Goal: Use online tool/utility: Utilize a website feature to perform a specific function

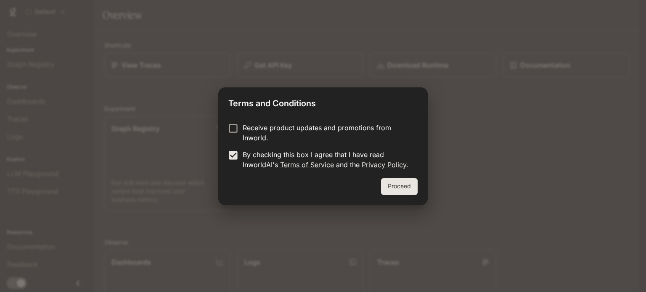
click at [391, 187] on button "Proceed" at bounding box center [399, 186] width 37 height 17
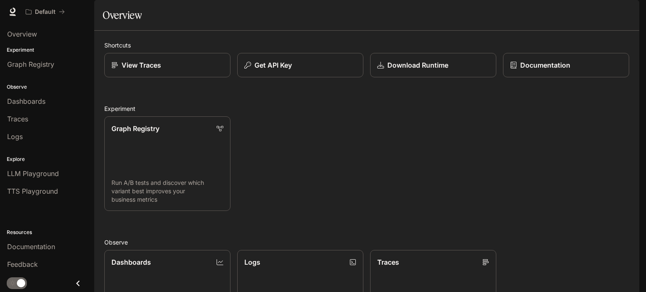
scroll to position [223, 0]
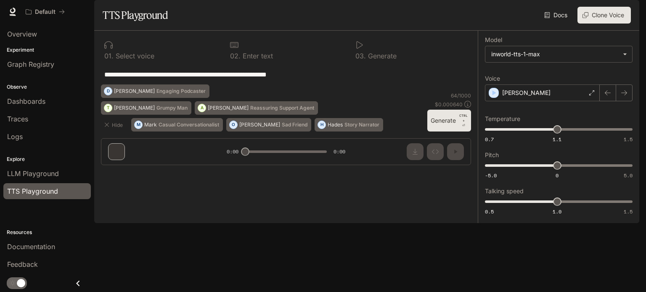
click at [465, 152] on div at bounding box center [285, 126] width 383 height 50
click at [470, 152] on div at bounding box center [285, 126] width 383 height 50
click at [536, 80] on body "**********" at bounding box center [323, 146] width 646 height 292
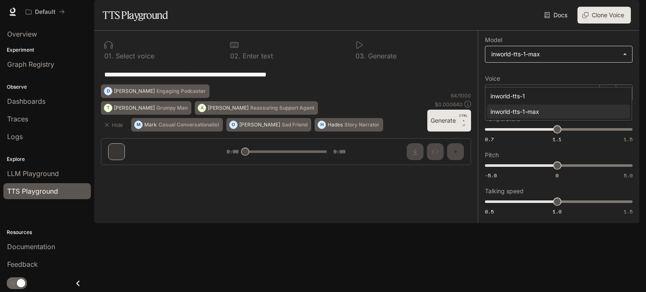
click at [536, 80] on div at bounding box center [323, 146] width 646 height 292
click at [590, 95] on icon at bounding box center [591, 92] width 5 height 5
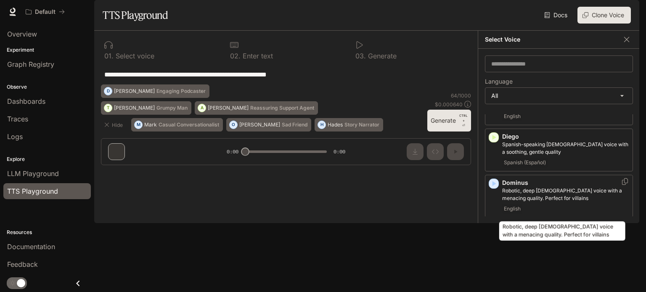
scroll to position [309, 0]
click at [593, 203] on p "Robotic, deep [DEMOGRAPHIC_DATA] voice with a menacing quality. Perfect for vil…" at bounding box center [565, 195] width 127 height 15
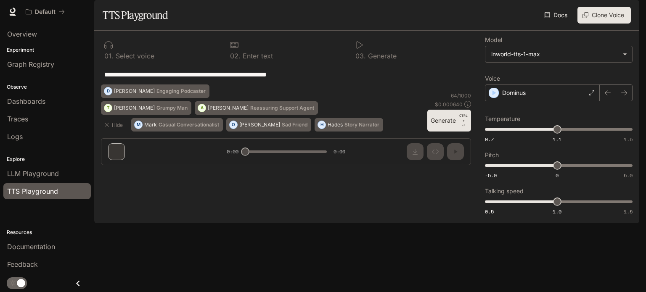
click at [447, 132] on button "Generate CTRL + ⏎" at bounding box center [449, 121] width 44 height 22
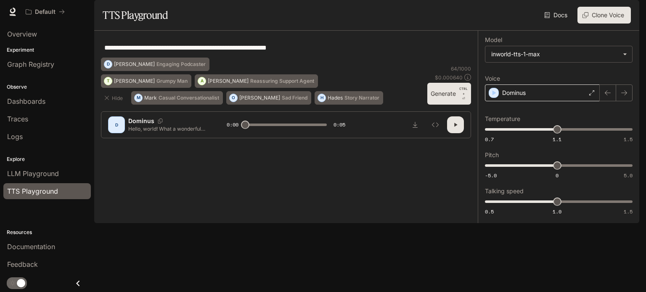
click at [580, 101] on div "Dominus" at bounding box center [542, 92] width 115 height 17
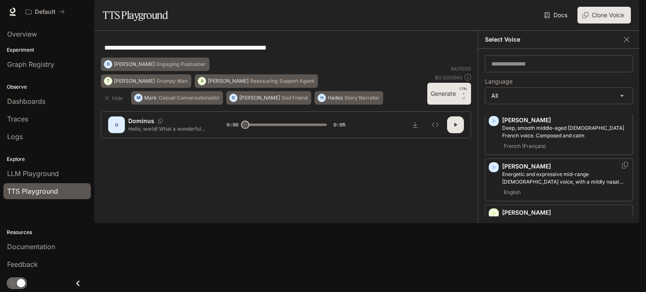
scroll to position [0, 0]
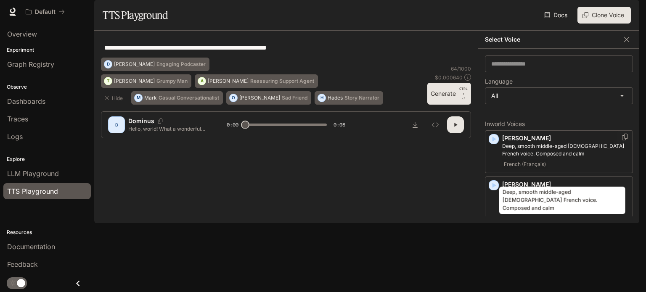
click at [559, 158] on p "Deep, smooth middle-aged [DEMOGRAPHIC_DATA] French voice. Composed and calm" at bounding box center [565, 149] width 127 height 15
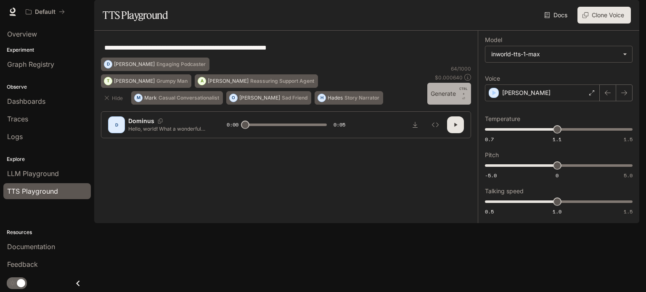
click at [432, 105] on button "Generate CTRL + ⏎" at bounding box center [449, 94] width 44 height 22
drag, startPoint x: 591, startPoint y: 110, endPoint x: 461, endPoint y: 99, distance: 130.3
click at [461, 58] on div "**********" at bounding box center [286, 47] width 370 height 20
click at [548, 101] on div "[PERSON_NAME]" at bounding box center [542, 92] width 115 height 17
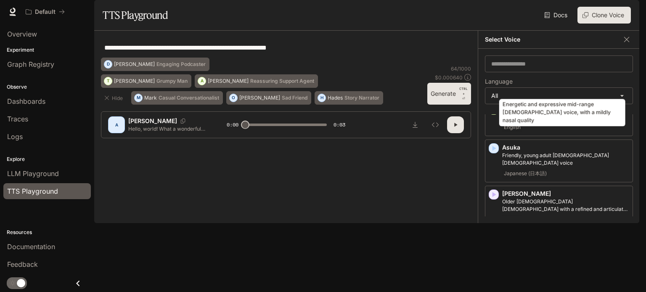
scroll to position [161, 0]
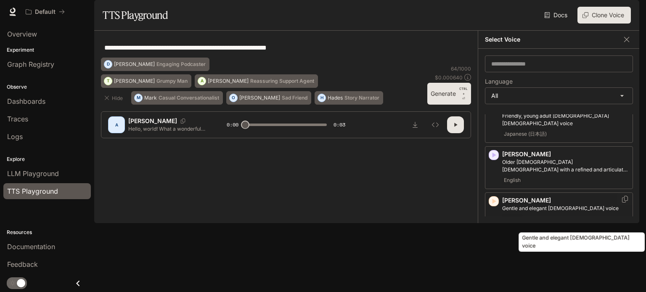
click at [531, 212] on p "Gentle and elegant [DEMOGRAPHIC_DATA] voice" at bounding box center [565, 209] width 127 height 8
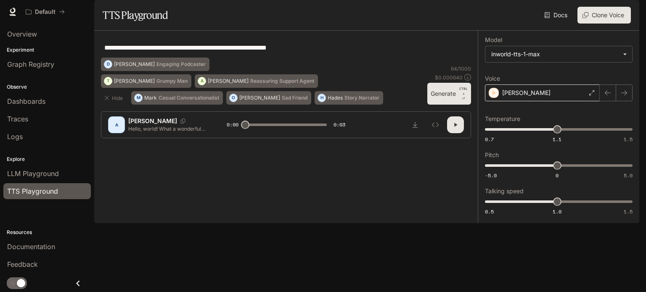
click at [585, 101] on div "[PERSON_NAME]" at bounding box center [542, 92] width 115 height 17
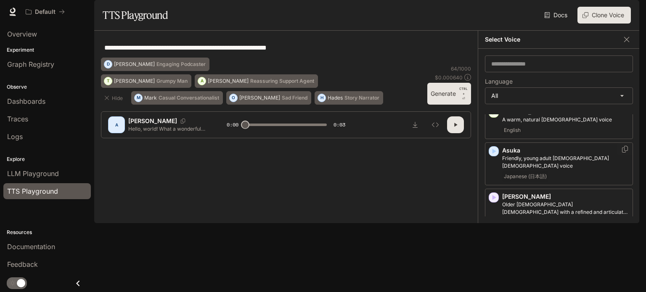
scroll to position [117, 0]
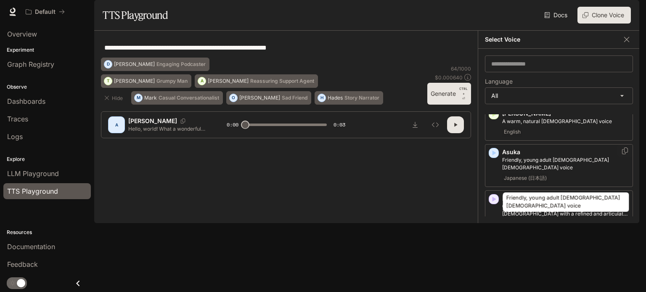
click at [550, 171] on p "Friendly, young adult [DEMOGRAPHIC_DATA] [DEMOGRAPHIC_DATA] voice" at bounding box center [565, 163] width 127 height 15
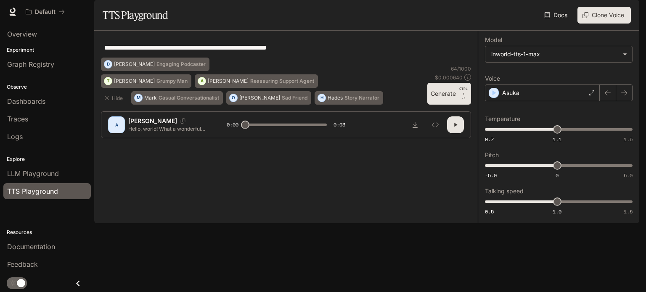
click at [451, 133] on button "button" at bounding box center [455, 124] width 17 height 17
click at [447, 105] on button "Generate CTRL + ⏎" at bounding box center [449, 94] width 44 height 22
click at [556, 101] on div "Asuka" at bounding box center [542, 92] width 115 height 17
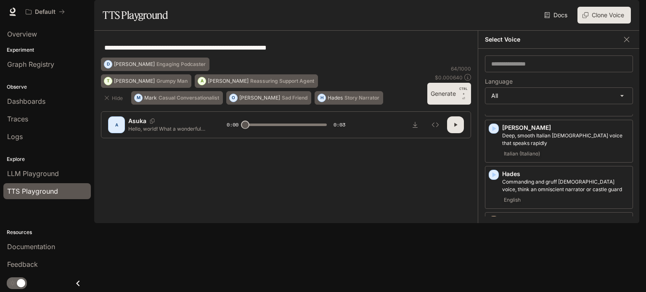
scroll to position [0, 0]
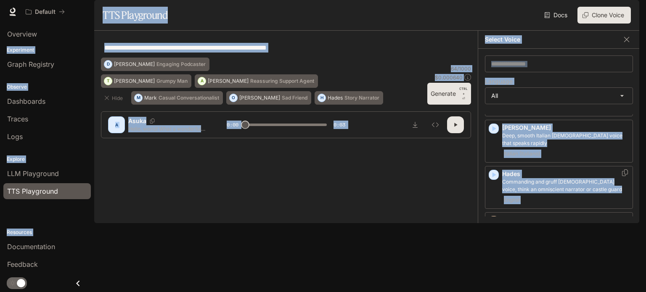
drag, startPoint x: 645, startPoint y: 199, endPoint x: 511, endPoint y: 147, distance: 143.4
click at [511, 147] on div "**********" at bounding box center [323, 146] width 646 height 292
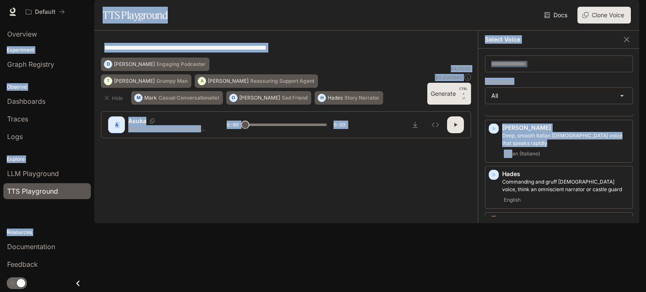
click at [444, 58] on div "**********" at bounding box center [286, 47] width 370 height 20
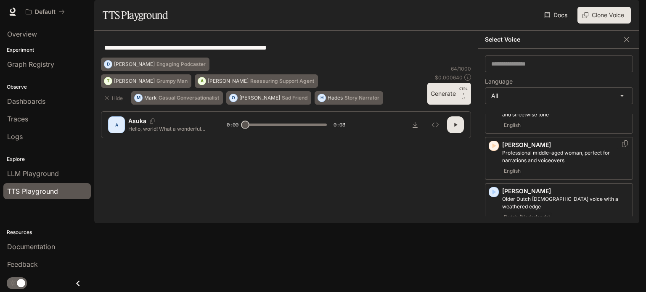
scroll to position [437, 0]
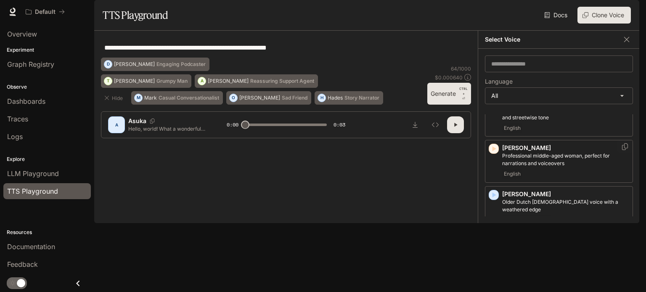
click at [553, 152] on p "[PERSON_NAME]" at bounding box center [565, 148] width 127 height 8
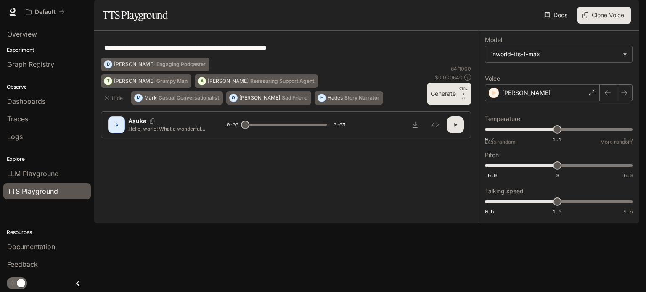
scroll to position [0, 0]
click at [440, 105] on button "Generate CTRL + ⏎" at bounding box center [449, 94] width 44 height 22
click at [588, 101] on div "[PERSON_NAME]" at bounding box center [542, 92] width 115 height 17
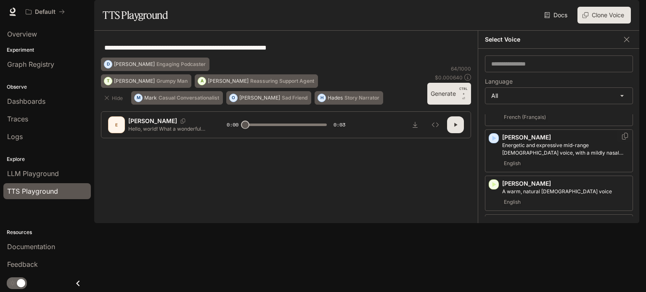
scroll to position [47, 0]
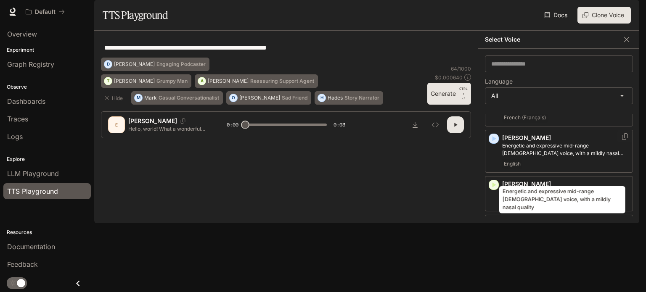
click at [550, 157] on p "Energetic and expressive mid-range [DEMOGRAPHIC_DATA] voice, with a mildly nasa…" at bounding box center [565, 149] width 127 height 15
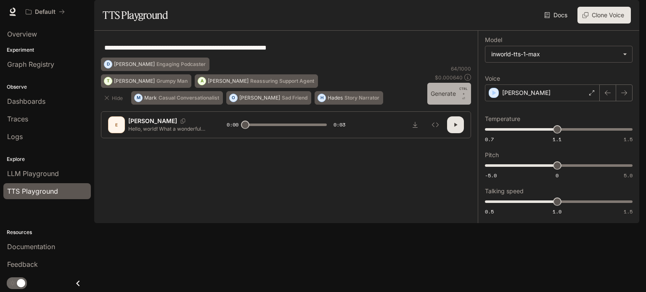
click at [440, 105] on button "Generate CTRL + ⏎" at bounding box center [449, 94] width 44 height 22
click at [456, 133] on button "button" at bounding box center [455, 124] width 17 height 17
click at [565, 101] on div "[PERSON_NAME]" at bounding box center [542, 92] width 115 height 17
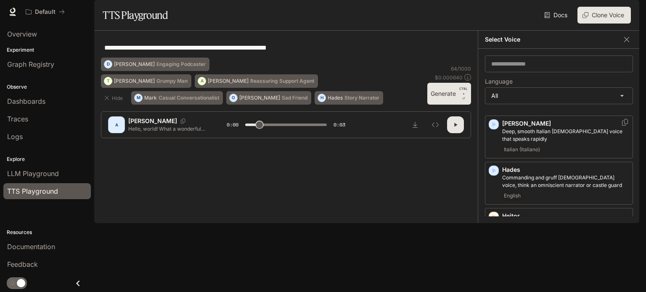
scroll to position [600, 0]
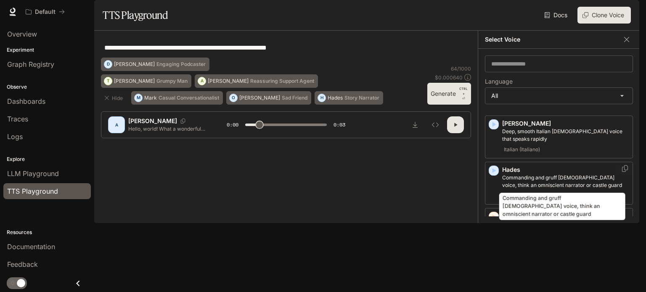
click at [533, 176] on p "Commanding and gruff [DEMOGRAPHIC_DATA] voice, think an omniscient narrator or …" at bounding box center [565, 181] width 127 height 15
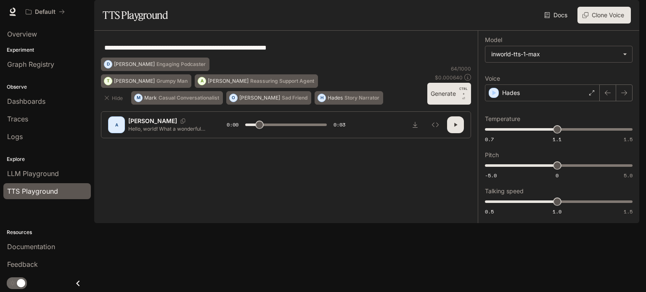
click at [458, 105] on button "Generate CTRL + ⏎" at bounding box center [449, 94] width 44 height 22
click at [460, 133] on button "button" at bounding box center [455, 124] width 17 height 17
click at [453, 133] on button "button" at bounding box center [455, 124] width 17 height 17
type input "***"
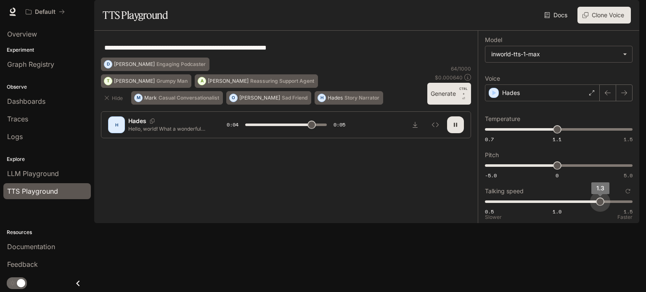
type input "***"
drag, startPoint x: 560, startPoint y: 226, endPoint x: 593, endPoint y: 223, distance: 32.9
click at [596, 206] on span "1.3" at bounding box center [600, 202] width 8 height 8
click at [459, 133] on button "button" at bounding box center [455, 124] width 17 height 17
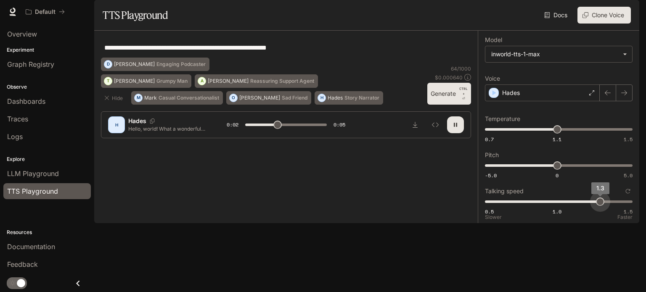
type input "*"
type input "***"
drag, startPoint x: 602, startPoint y: 223, endPoint x: 645, endPoint y: 218, distance: 43.5
click at [645, 218] on div "**********" at bounding box center [323, 146] width 646 height 292
click at [461, 133] on button "button" at bounding box center [455, 124] width 17 height 17
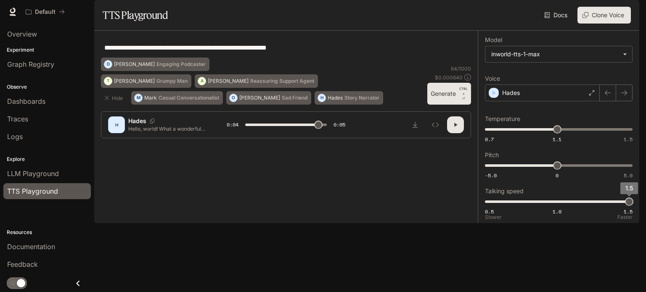
type input "***"
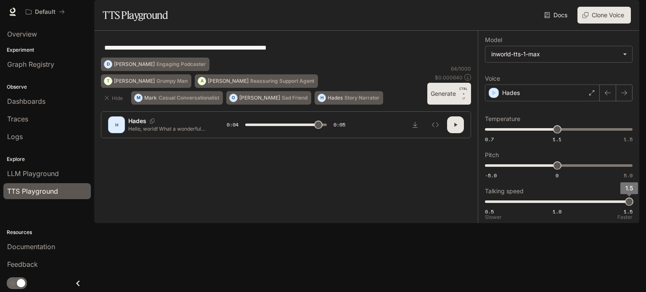
type input "***"
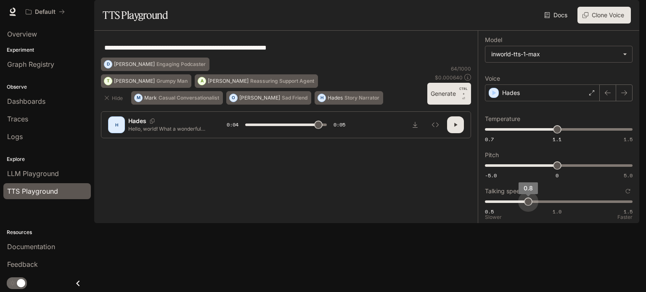
drag, startPoint x: 634, startPoint y: 227, endPoint x: 513, endPoint y: 220, distance: 121.6
click at [524, 206] on span "0.8" at bounding box center [528, 202] width 8 height 8
click at [456, 128] on icon "button" at bounding box center [455, 124] width 7 height 7
click at [442, 105] on button "Generate CTRL + ⏎" at bounding box center [449, 94] width 44 height 22
click at [456, 128] on icon "button" at bounding box center [455, 124] width 7 height 7
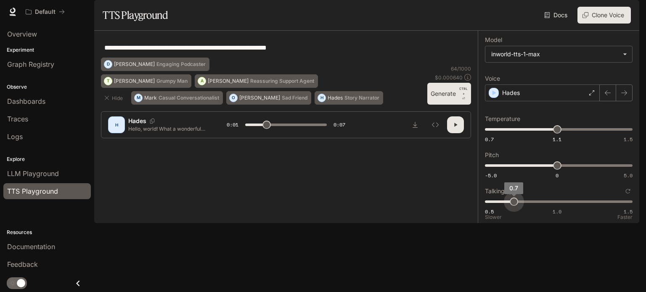
type input "***"
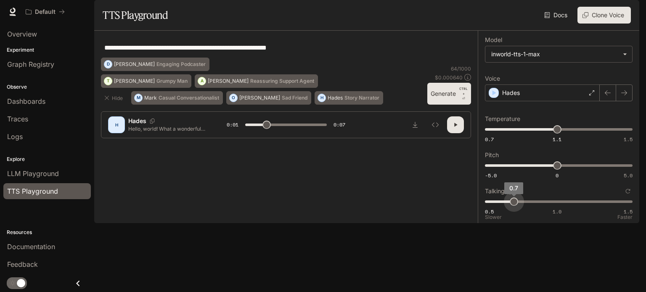
type input "***"
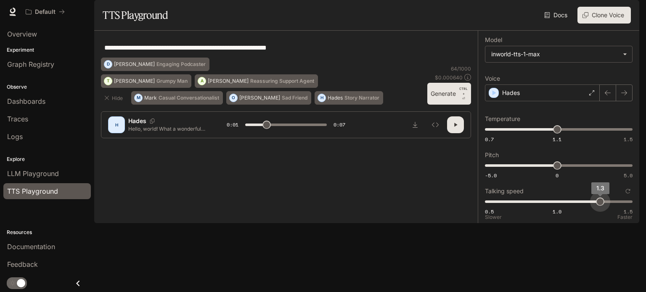
drag, startPoint x: 514, startPoint y: 226, endPoint x: 606, endPoint y: 229, distance: 92.1
click at [604, 206] on span "1.3" at bounding box center [600, 202] width 8 height 8
click at [439, 105] on button "Generate CTRL + ⏎" at bounding box center [449, 94] width 44 height 22
type input "***"
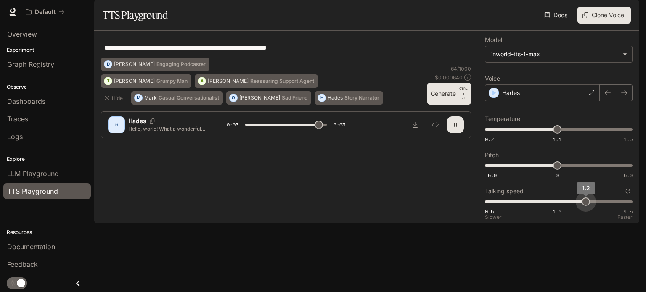
drag, startPoint x: 602, startPoint y: 222, endPoint x: 587, endPoint y: 223, distance: 14.8
click at [587, 206] on span "1.2" at bounding box center [585, 202] width 8 height 8
click at [436, 105] on button "Generate CTRL + ⏎" at bounding box center [449, 94] width 44 height 22
type input "*"
type input "***"
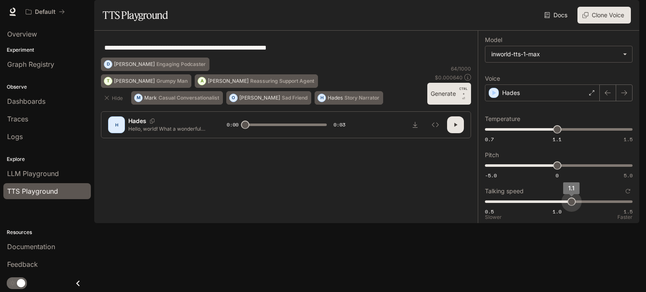
click at [575, 206] on span "1.1" at bounding box center [571, 202] width 8 height 8
click at [454, 105] on button "Generate CTRL + ⏎" at bounding box center [449, 94] width 44 height 22
type input "***"
click at [555, 24] on link "Docs" at bounding box center [556, 15] width 28 height 17
